Goal: Task Accomplishment & Management: Complete application form

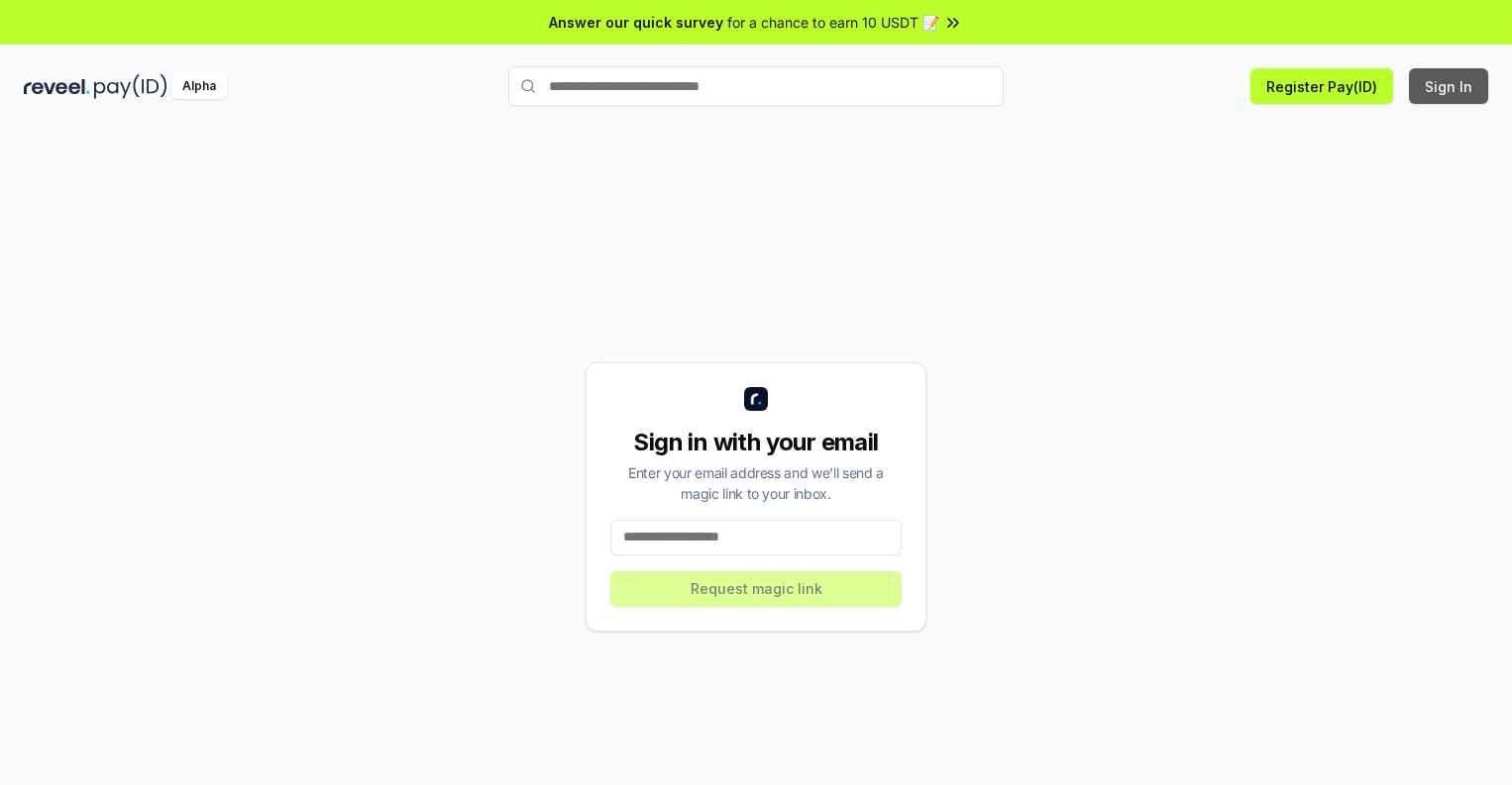
click at [1449, 86] on button "Sign In" at bounding box center [1447, 86] width 79 height 36
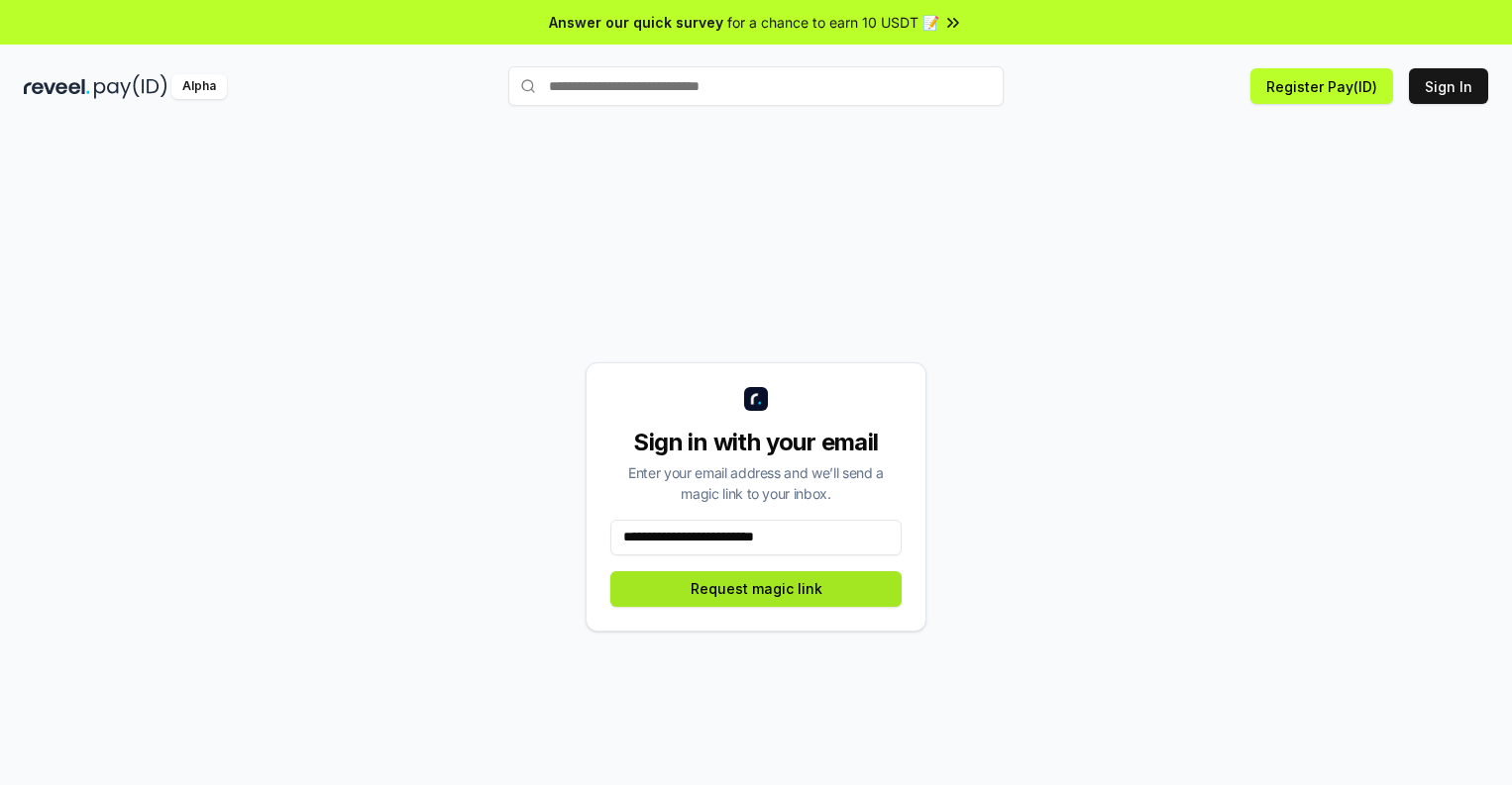
type input "**********"
click at [756, 588] on button "Request magic link" at bounding box center [756, 589] width 291 height 36
